Goal: Information Seeking & Learning: Learn about a topic

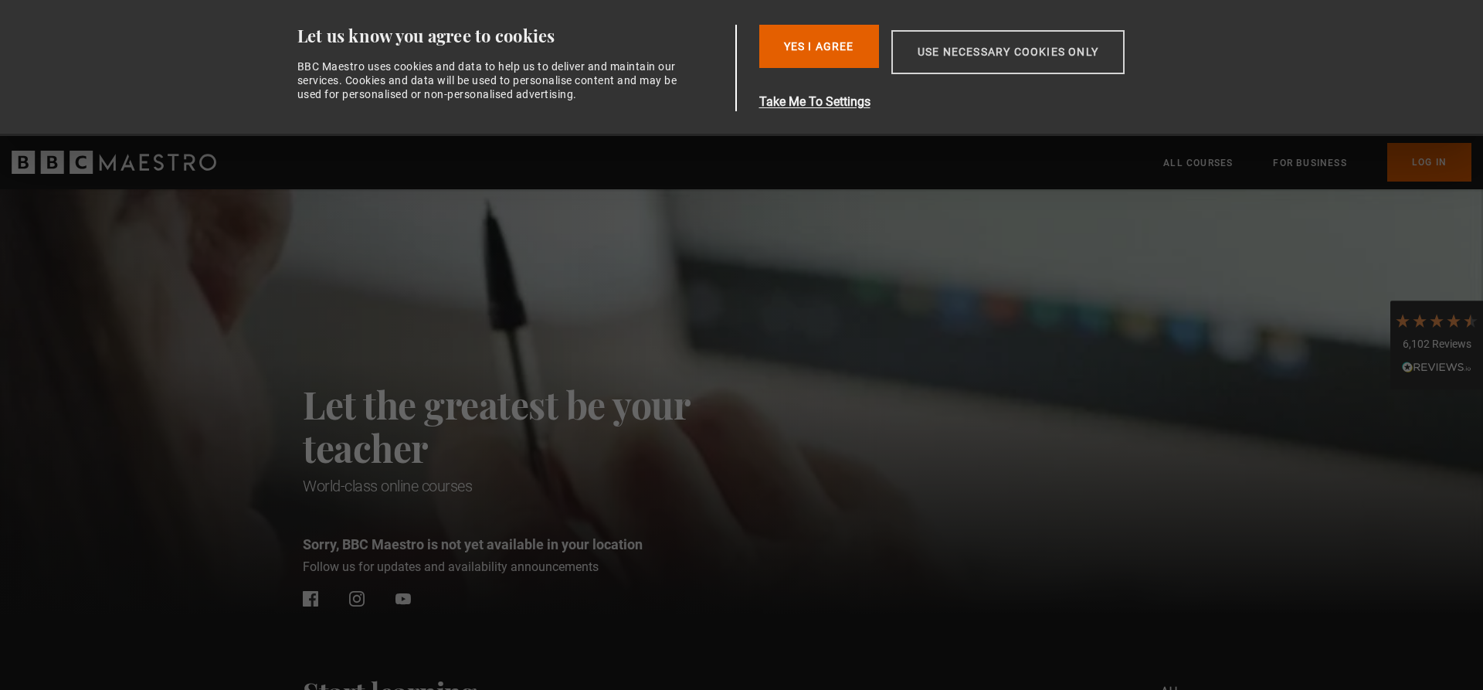
click at [932, 62] on button "Use necessary cookies only" at bounding box center [1007, 52] width 233 height 44
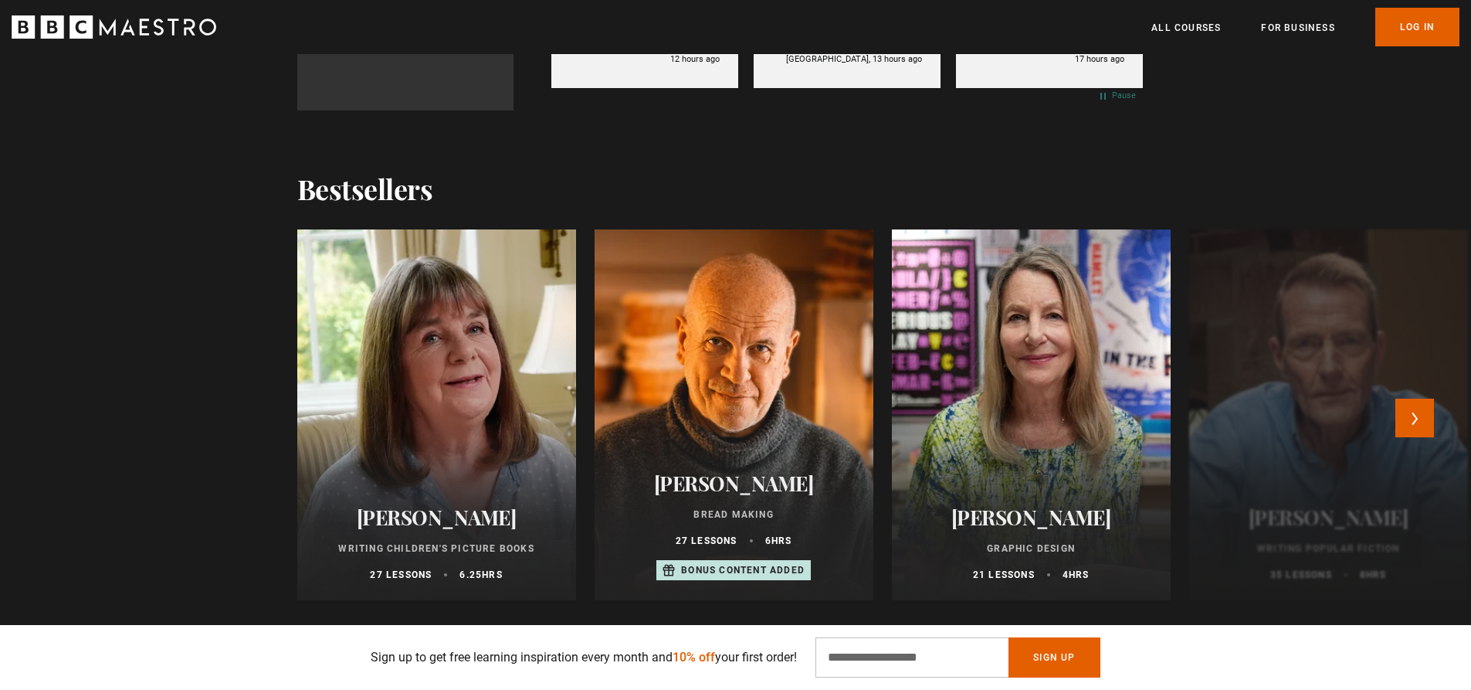
scroll to position [1622, 0]
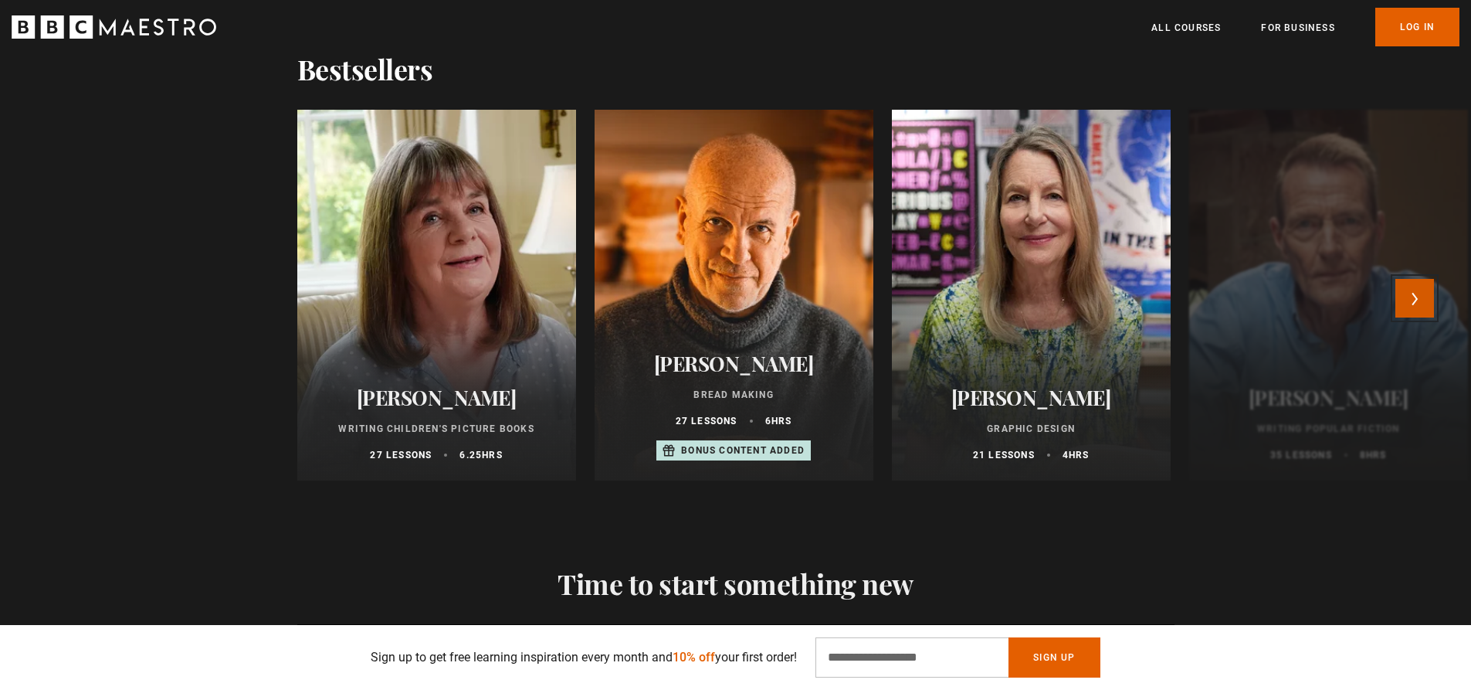
click at [1416, 302] on button "Next" at bounding box center [1415, 298] width 39 height 39
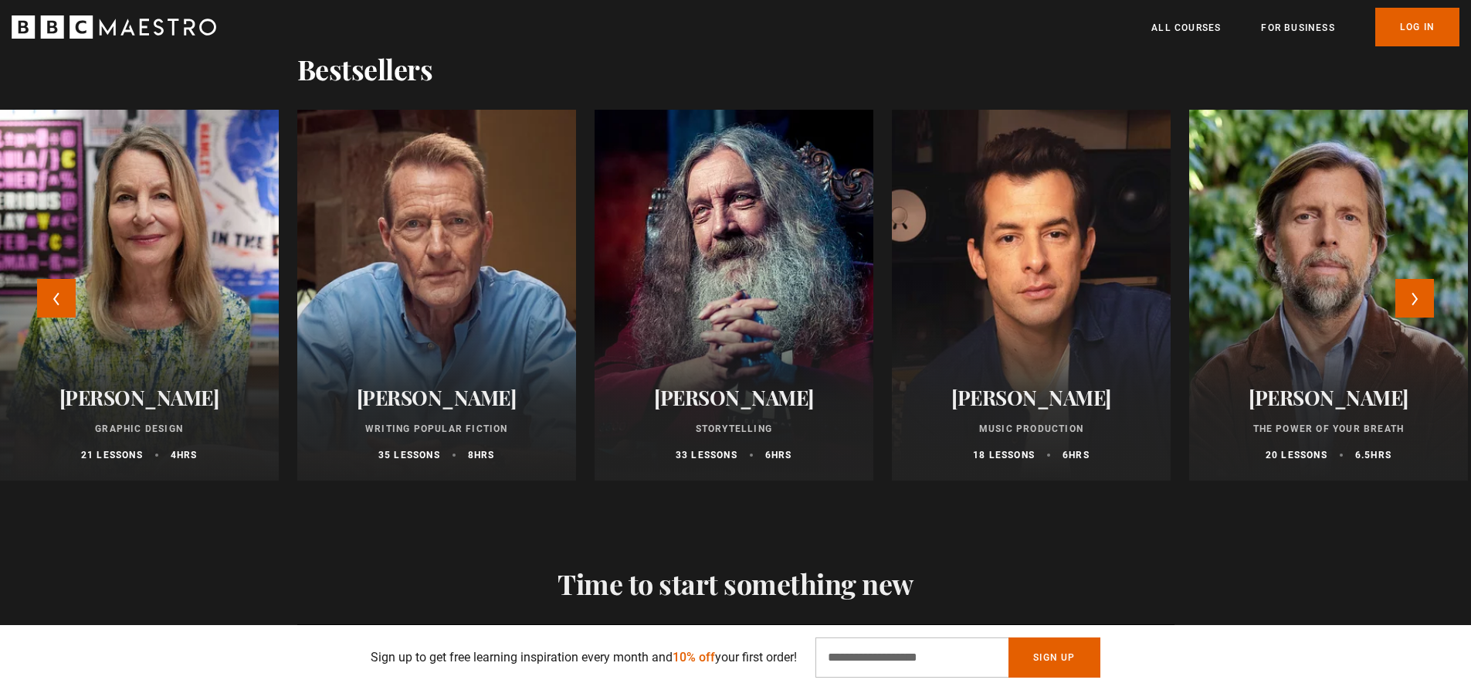
click at [741, 399] on h2 "[PERSON_NAME]" at bounding box center [734, 397] width 242 height 24
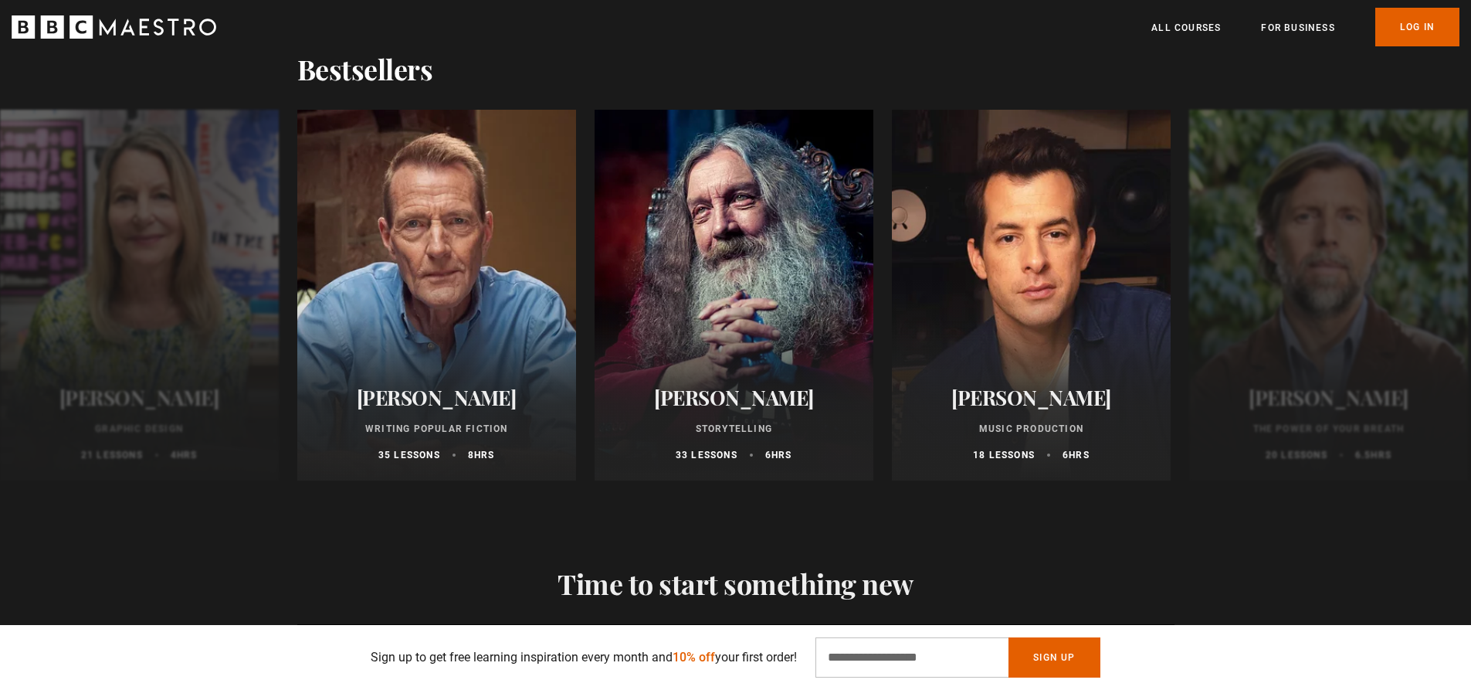
scroll to position [0, 402]
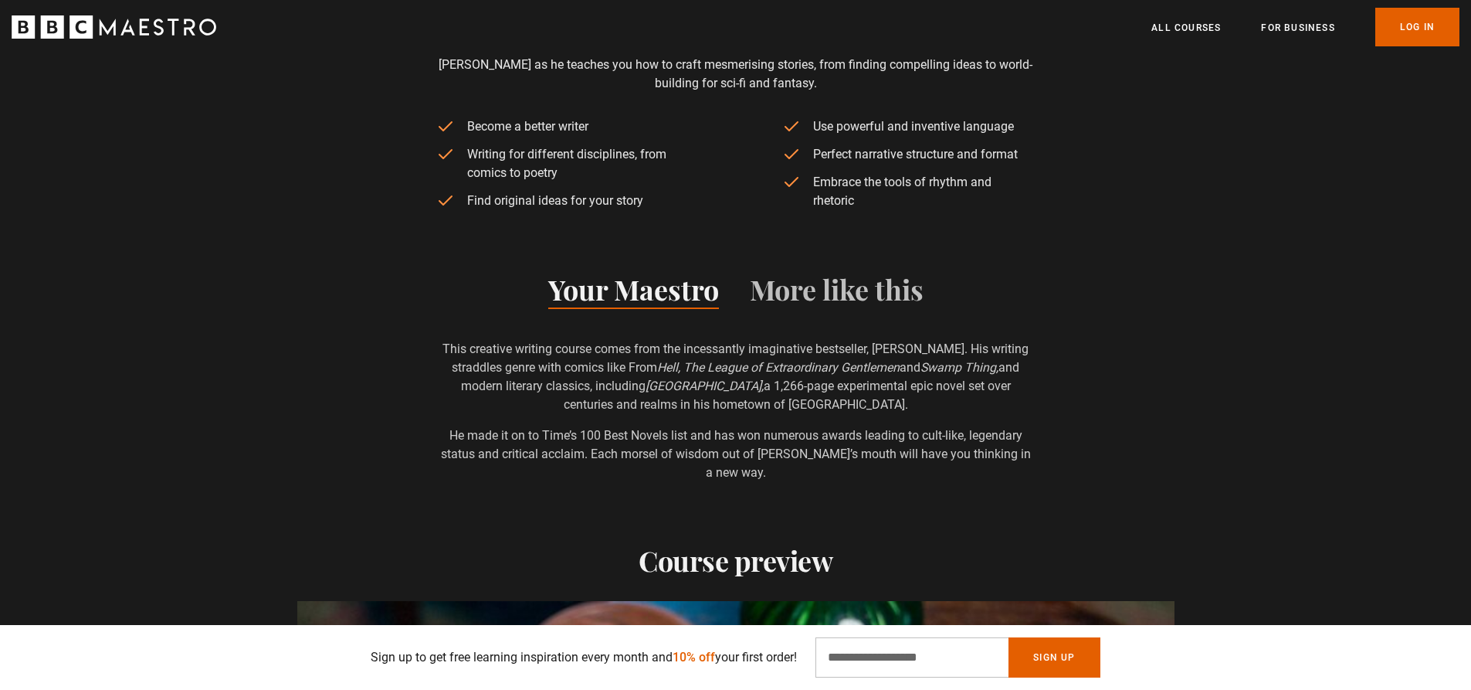
scroll to position [695, 0]
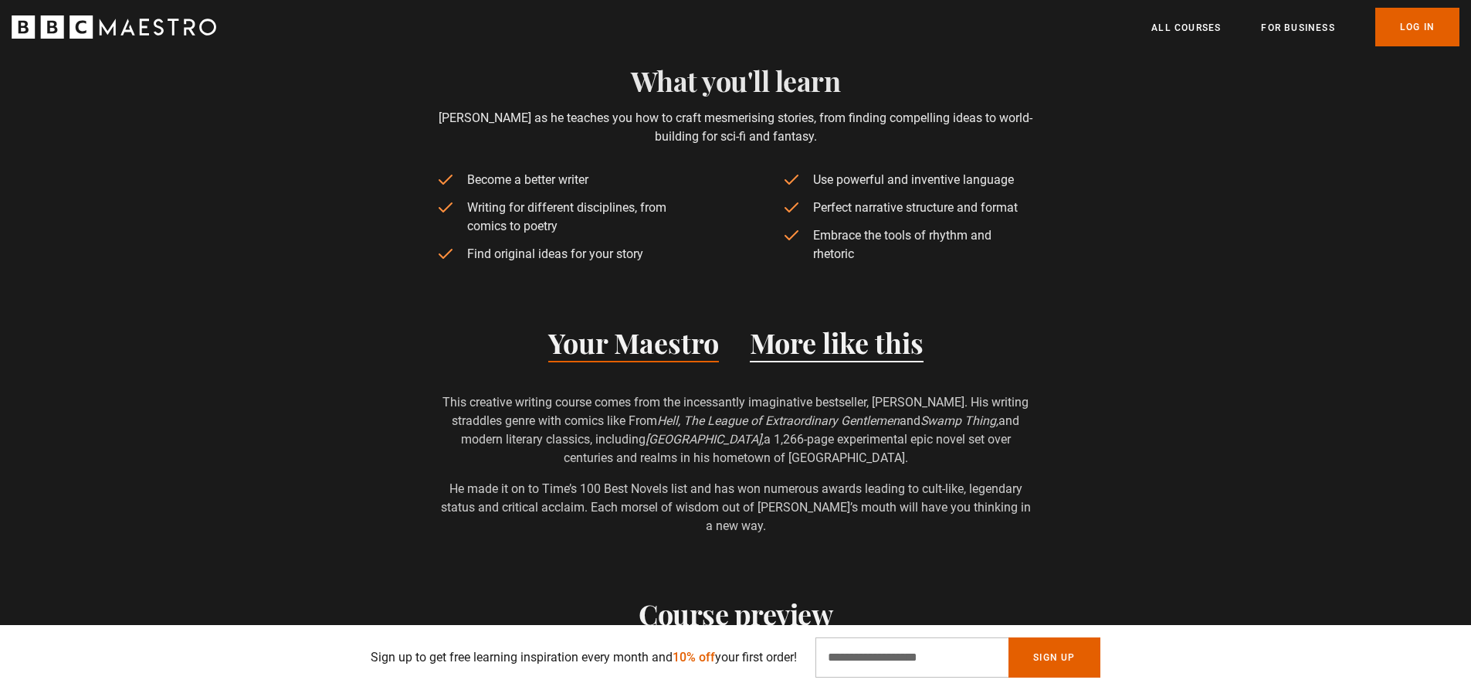
click at [837, 359] on button "More like this" at bounding box center [837, 346] width 174 height 32
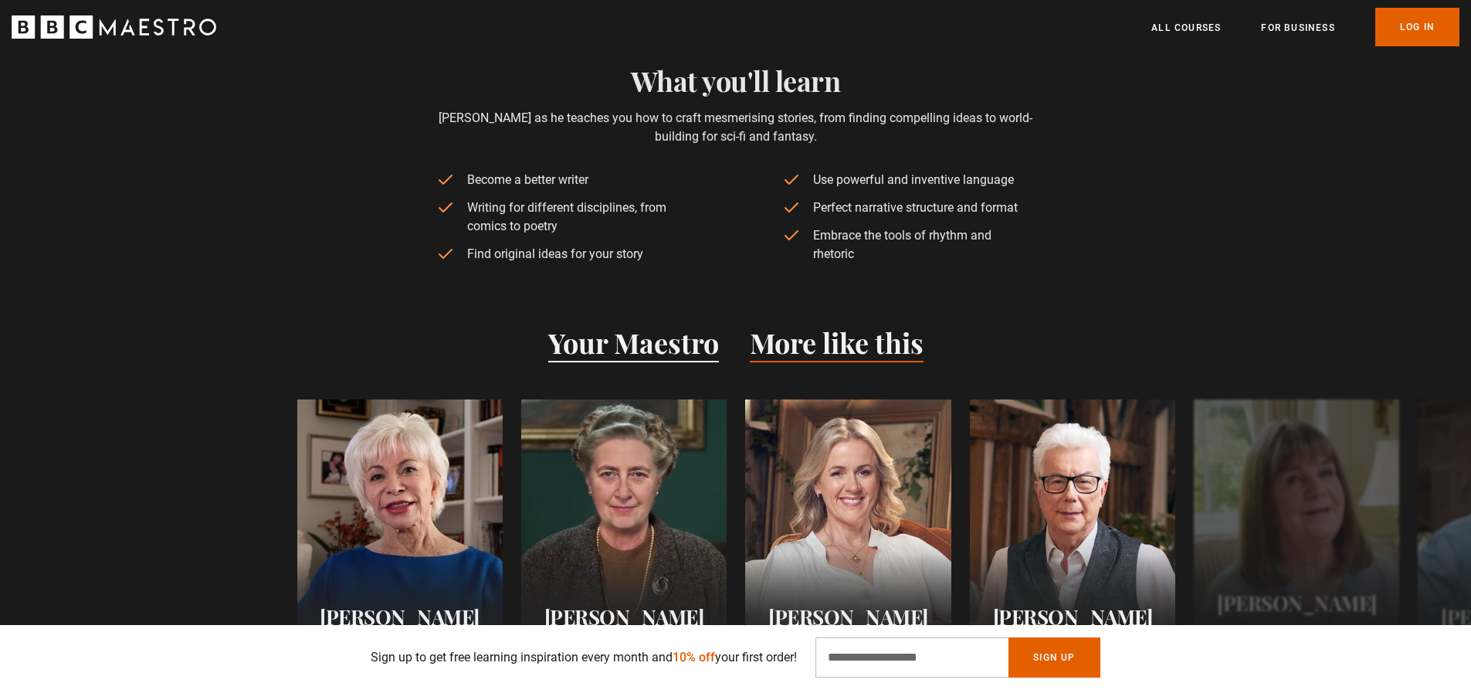
click at [653, 341] on button "Your Maestro" at bounding box center [633, 346] width 171 height 32
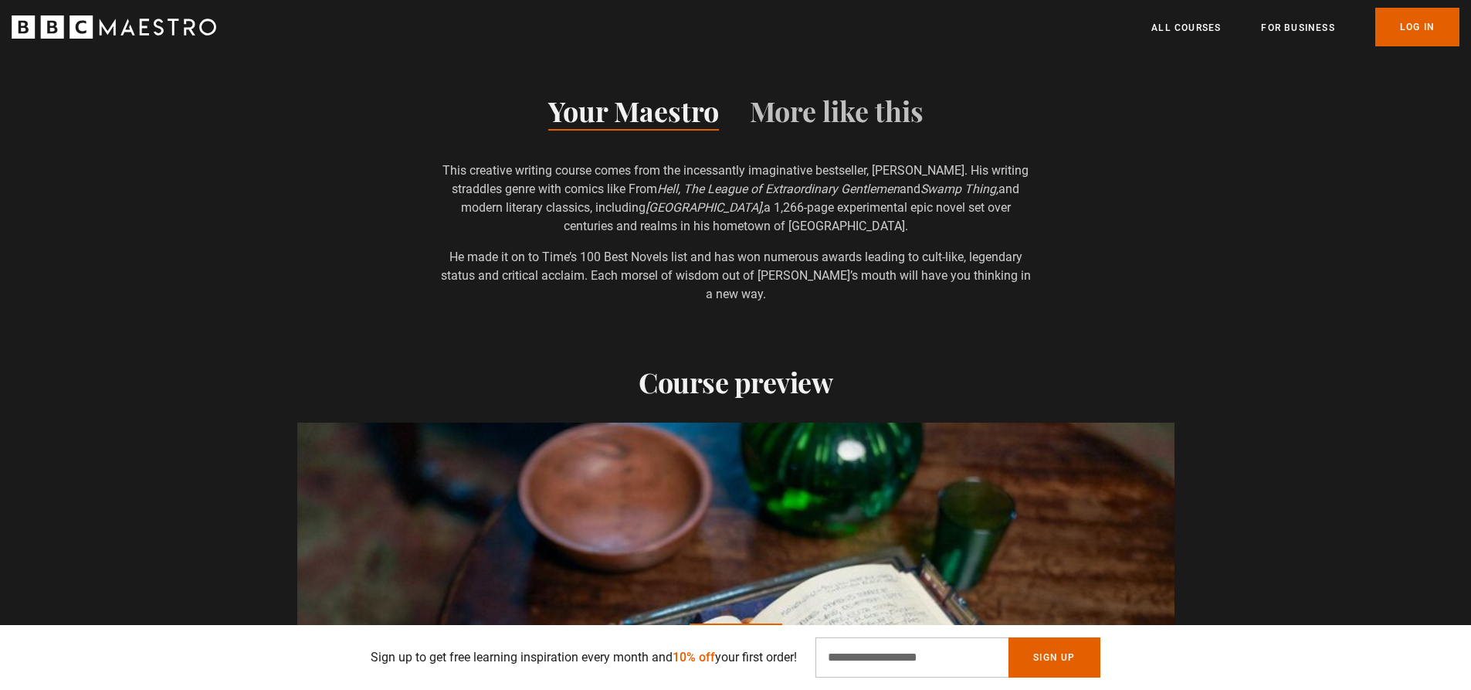
scroll to position [0, 810]
